Goal: Information Seeking & Learning: Learn about a topic

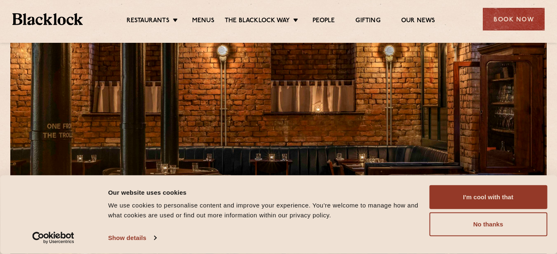
scroll to position [41, 0]
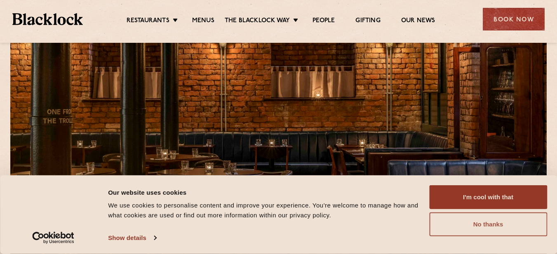
click at [466, 227] on button "No thanks" at bounding box center [488, 225] width 118 height 24
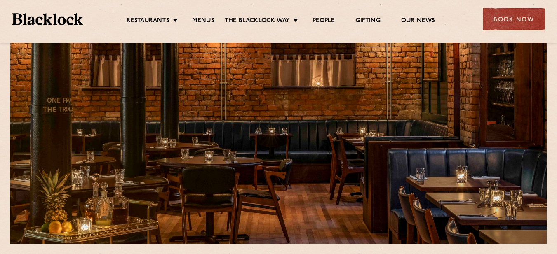
scroll to position [0, 0]
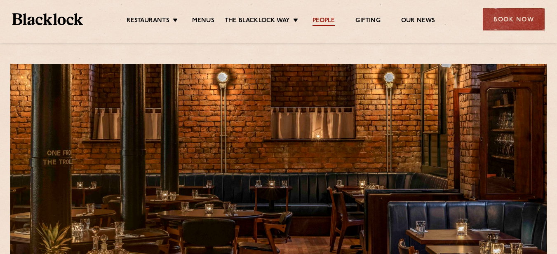
click at [316, 19] on link "People" at bounding box center [323, 21] width 22 height 9
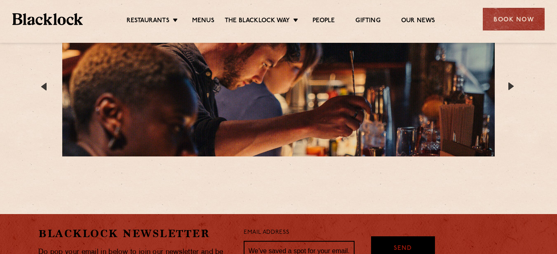
scroll to position [1647, 0]
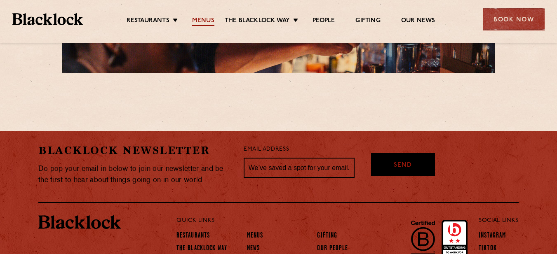
click at [192, 21] on link "Menus" at bounding box center [203, 21] width 22 height 9
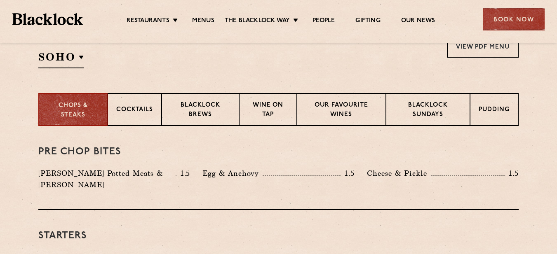
scroll to position [330, 0]
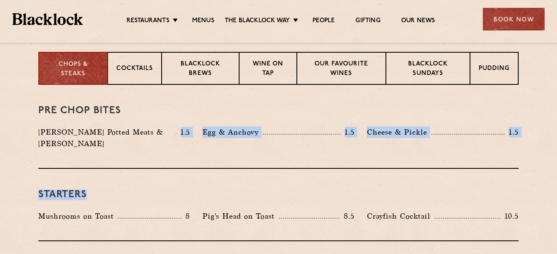
drag, startPoint x: 179, startPoint y: 119, endPoint x: 419, endPoint y: 171, distance: 245.3
click at [419, 171] on div "Starters Mushrooms on Toast 8 Pig's Head on Toast 8.5 Crayfish Cocktail 10.5" at bounding box center [278, 205] width 480 height 73
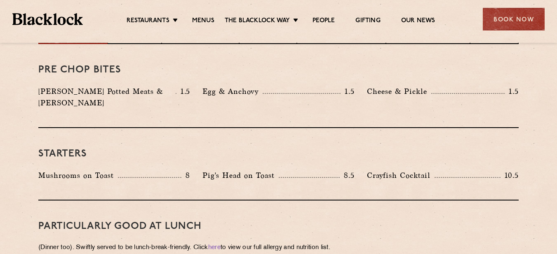
scroll to position [371, 0]
drag, startPoint x: 199, startPoint y: 160, endPoint x: 378, endPoint y: 162, distance: 178.9
click at [378, 169] on div "Mushrooms on Toast 8 Pig's Head on Toast 8.5 Crayfish Cocktail 10.5" at bounding box center [278, 177] width 493 height 16
click at [378, 169] on p "Crayfish Cocktail" at bounding box center [401, 175] width 68 height 12
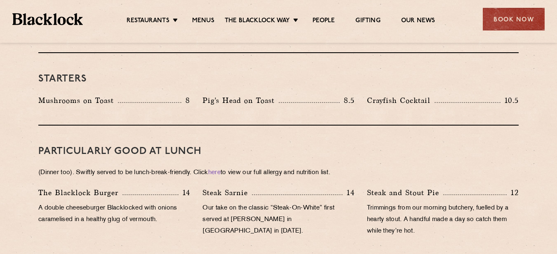
scroll to position [453, 0]
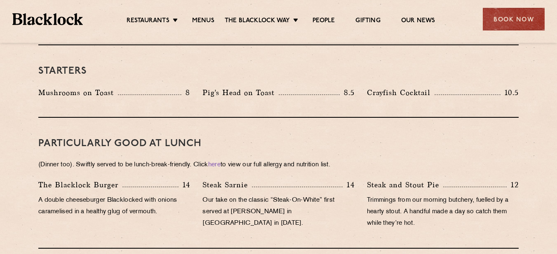
click at [178, 159] on p "(Dinner too). Swiftly served to be lunch-break-friendly. Click here to view our…" at bounding box center [278, 165] width 480 height 12
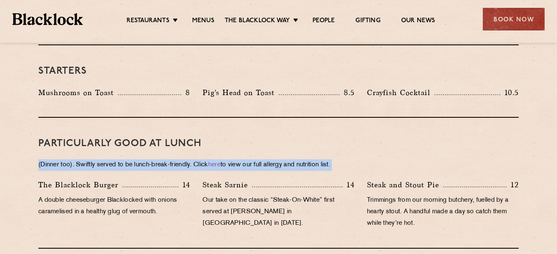
click at [178, 159] on p "(Dinner too). Swiftly served to be lunch-break-friendly. Click here to view our…" at bounding box center [278, 165] width 480 height 12
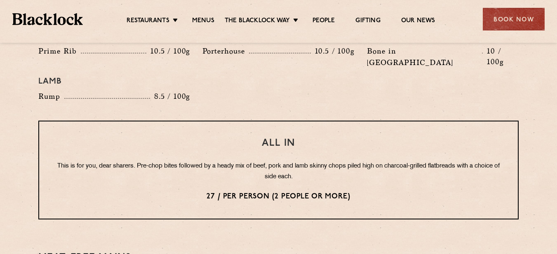
scroll to position [989, 0]
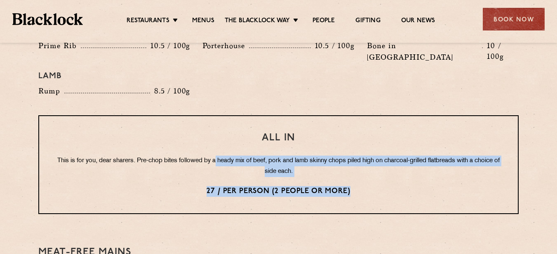
drag, startPoint x: 389, startPoint y: 172, endPoint x: 226, endPoint y: 134, distance: 166.9
click at [226, 134] on div "All In This is for you, dear sharers. Pre-chop bites followed by a heady mix of…" at bounding box center [278, 164] width 480 height 99
click at [228, 156] on p "This is for you, dear sharers. Pre-chop bites followed by a heady mix of beef, …" at bounding box center [279, 166] width 446 height 21
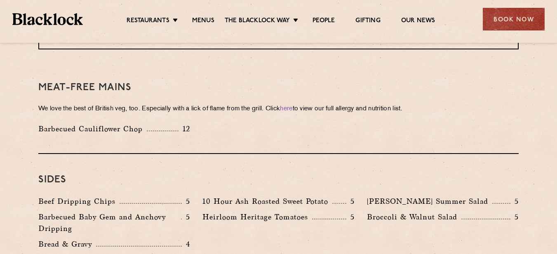
scroll to position [1113, 0]
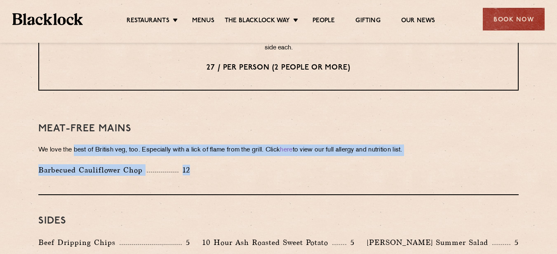
drag, startPoint x: 236, startPoint y: 148, endPoint x: 75, endPoint y: 132, distance: 161.5
click at [75, 132] on div "Meat-Free mains We love the best of British veg, too. Especially with a lick of…" at bounding box center [278, 149] width 480 height 92
click at [75, 145] on p "We love the best of British veg, too. Especially with a lick of flame from the …" at bounding box center [278, 151] width 480 height 12
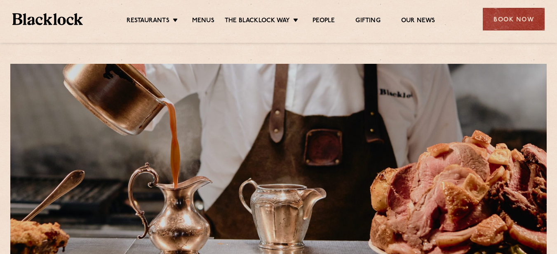
scroll to position [206, 0]
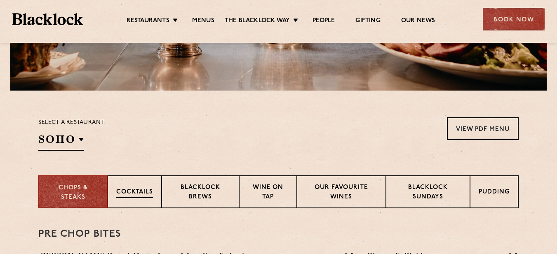
click at [124, 190] on p "Cocktails" at bounding box center [134, 193] width 37 height 10
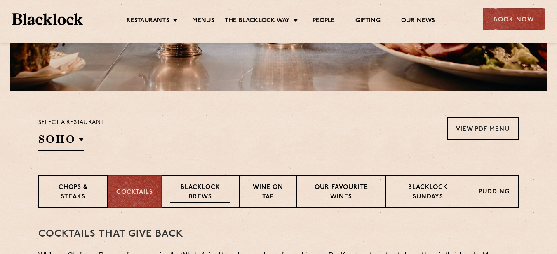
click at [194, 188] on p "Blacklock Brews" at bounding box center [200, 192] width 60 height 19
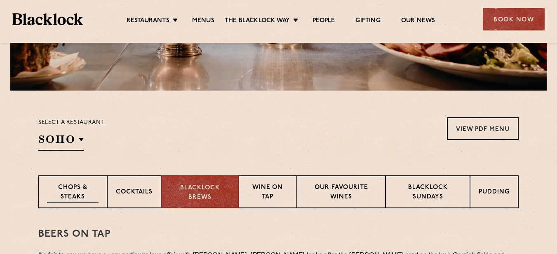
click at [78, 193] on p "Chops & Steaks" at bounding box center [73, 192] width 52 height 19
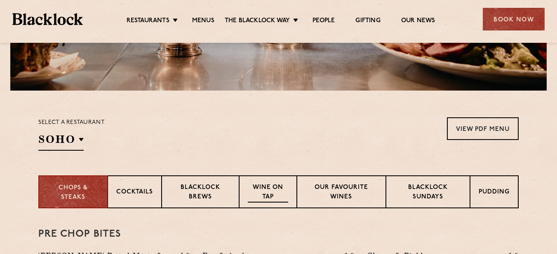
click at [268, 185] on p "Wine on Tap" at bounding box center [268, 192] width 40 height 19
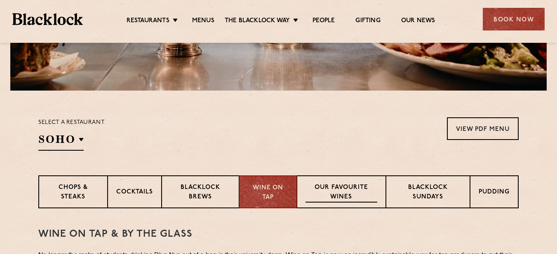
click at [326, 187] on p "Our favourite wines" at bounding box center [340, 192] width 71 height 19
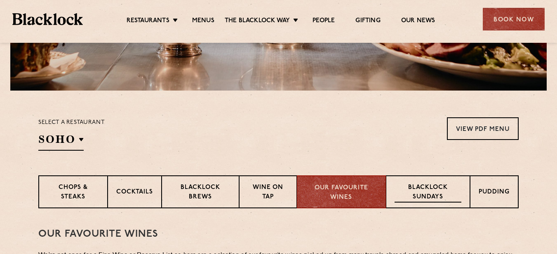
drag, startPoint x: 414, startPoint y: 188, endPoint x: 443, endPoint y: 192, distance: 29.1
click at [415, 188] on p "Blacklock Sundays" at bounding box center [427, 192] width 67 height 19
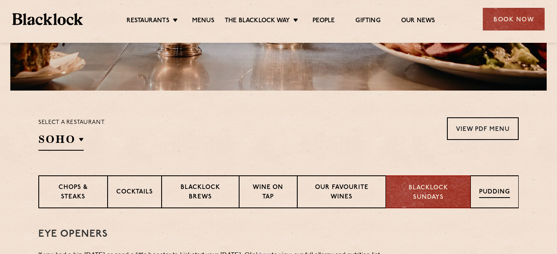
click at [486, 190] on p "Pudding" at bounding box center [494, 193] width 31 height 10
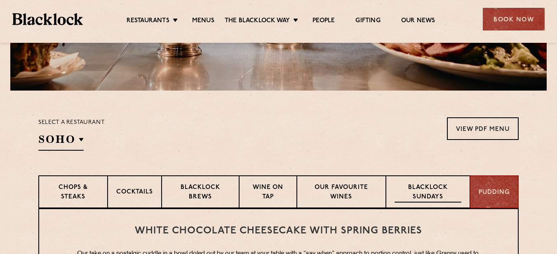
drag, startPoint x: 453, startPoint y: 190, endPoint x: 441, endPoint y: 190, distance: 12.8
click at [453, 190] on p "Blacklock Sundays" at bounding box center [427, 192] width 67 height 19
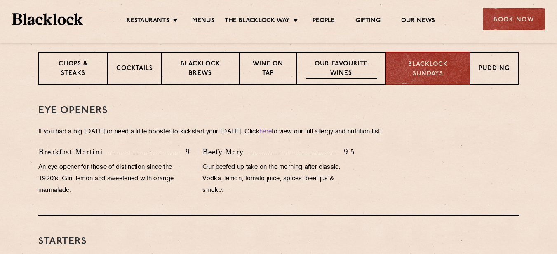
click at [346, 82] on div "Our favourite wines" at bounding box center [341, 68] width 89 height 33
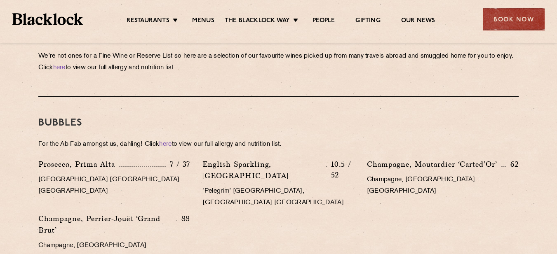
scroll to position [412, 0]
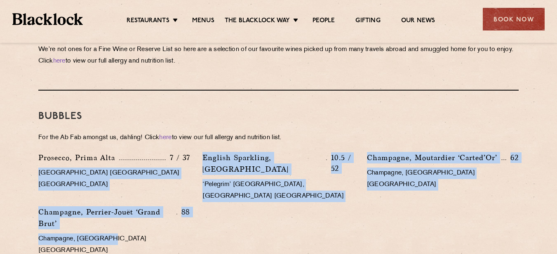
drag, startPoint x: 141, startPoint y: 213, endPoint x: 16, endPoint y: 173, distance: 131.1
click at [124, 179] on p "Veneto Italy NV" at bounding box center [114, 179] width 152 height 23
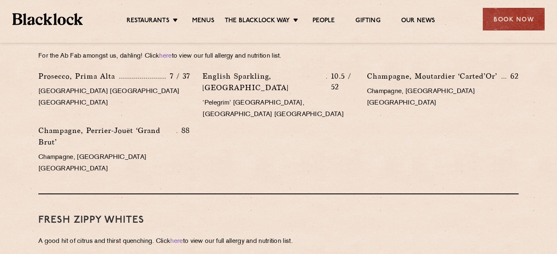
scroll to position [495, 0]
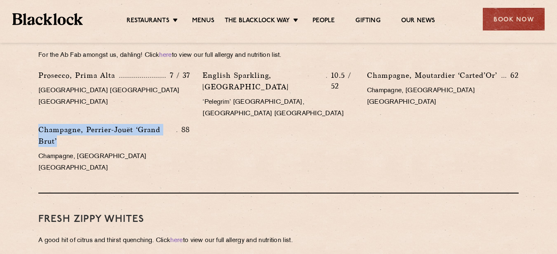
drag, startPoint x: 95, startPoint y: 123, endPoint x: 68, endPoint y: 111, distance: 30.1
copy p "Champagne, Perrier-Jouët ‘Grand Brut’"
